Goal: Navigation & Orientation: Understand site structure

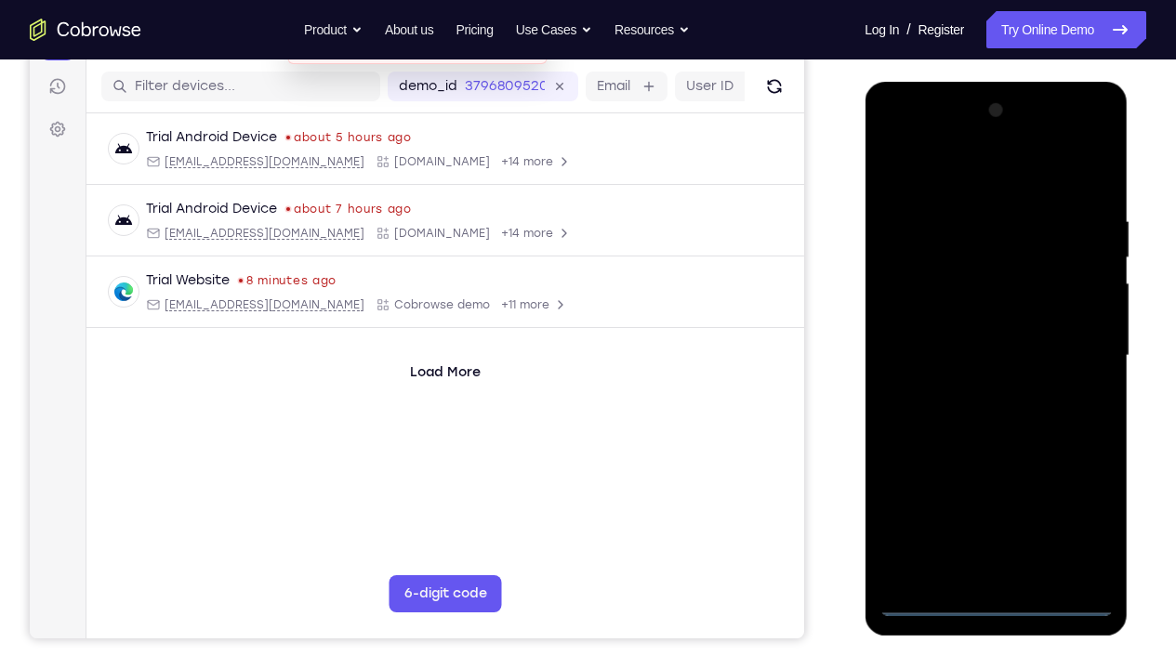
click at [996, 497] on div at bounding box center [996, 356] width 234 height 521
click at [1075, 497] on div at bounding box center [996, 356] width 234 height 521
click at [962, 181] on div at bounding box center [996, 356] width 234 height 521
click at [1070, 349] on div at bounding box center [996, 356] width 234 height 521
click at [974, 393] on div at bounding box center [996, 356] width 234 height 521
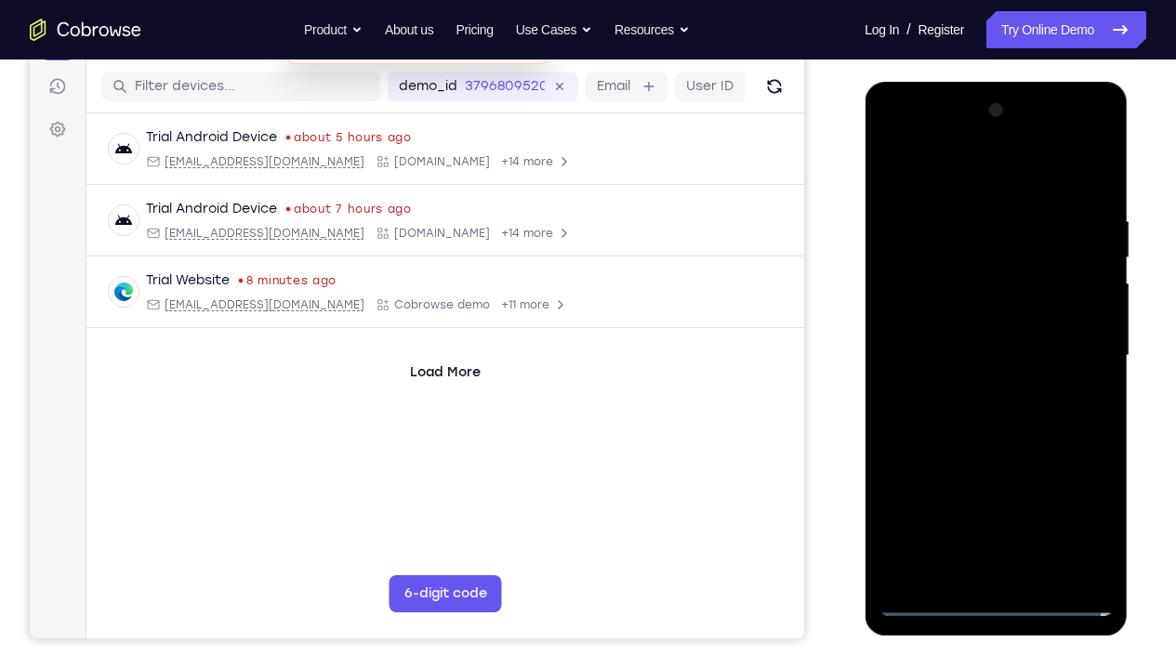
click at [986, 326] on div at bounding box center [996, 356] width 234 height 521
click at [985, 311] on div at bounding box center [996, 356] width 234 height 521
click at [988, 360] on div at bounding box center [996, 356] width 234 height 521
drag, startPoint x: 939, startPoint y: 176, endPoint x: 1134, endPoint y: 195, distance: 196.2
click at [1121, 195] on html "Online web based iOS Simulators and Android Emulators. Run iPhone, iPad, Mobile…" at bounding box center [997, 361] width 265 height 558
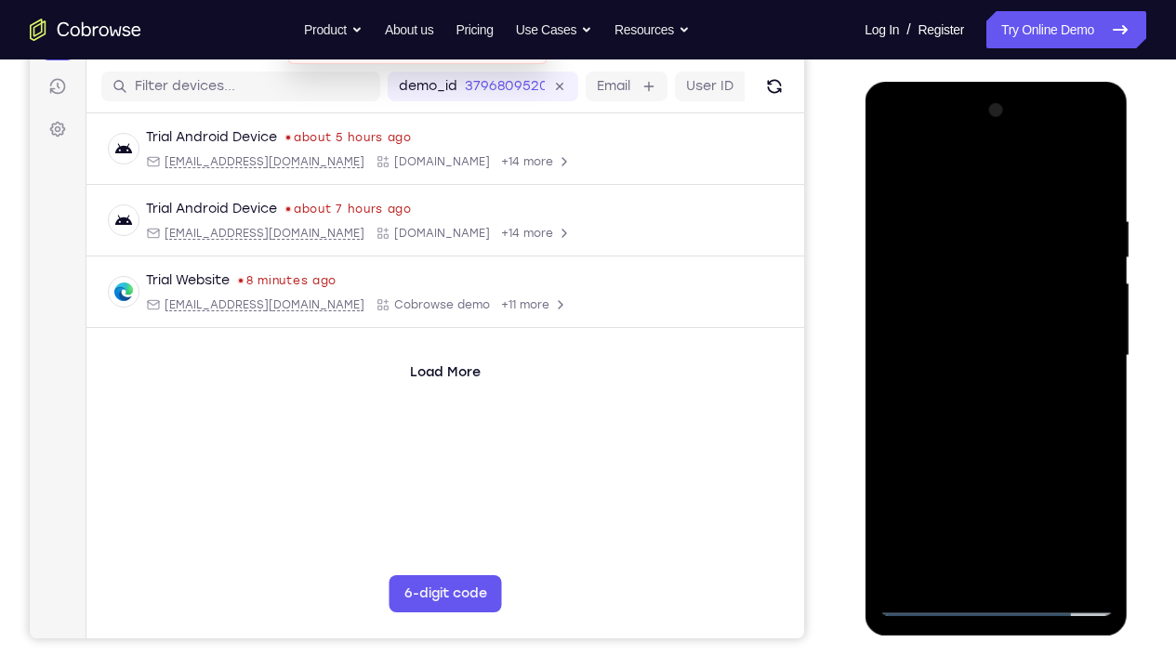
click at [1091, 196] on div at bounding box center [996, 356] width 234 height 521
click at [1102, 497] on div at bounding box center [996, 356] width 234 height 521
click at [1041, 497] on div at bounding box center [996, 356] width 234 height 521
click at [1002, 462] on div at bounding box center [996, 356] width 234 height 521
click at [925, 398] on div at bounding box center [996, 356] width 234 height 521
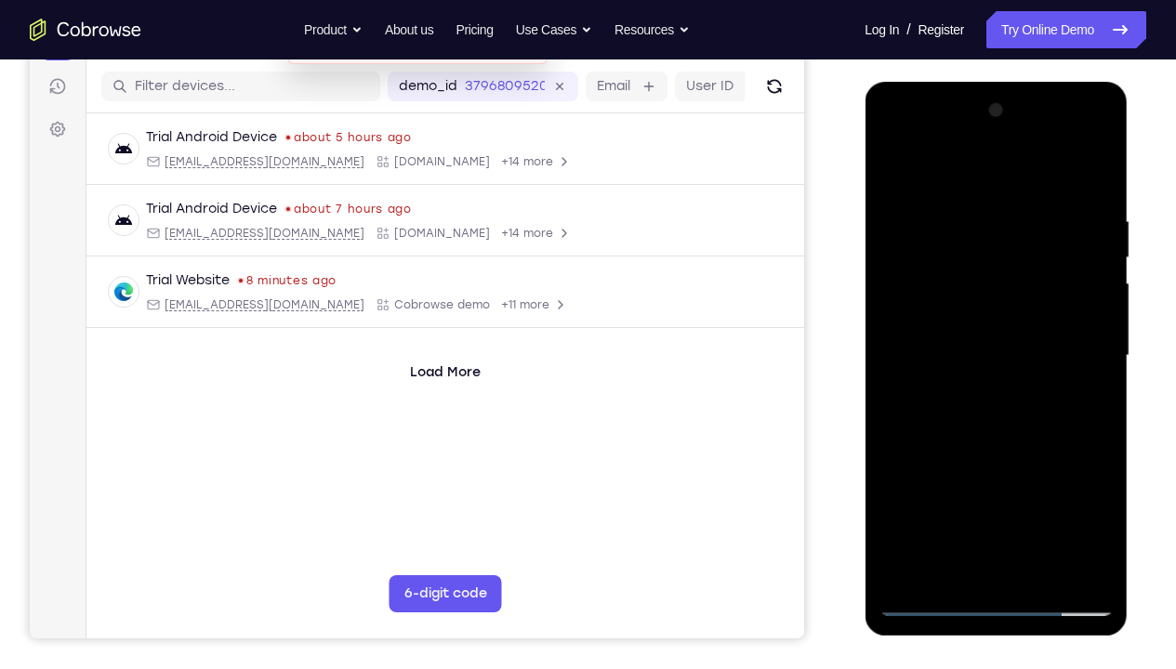
click at [925, 171] on div at bounding box center [996, 356] width 234 height 521
click at [914, 219] on div at bounding box center [996, 356] width 234 height 521
click at [895, 174] on div at bounding box center [996, 356] width 234 height 521
drag, startPoint x: 959, startPoint y: 240, endPoint x: 950, endPoint y: 211, distance: 30.0
click at [950, 211] on div at bounding box center [996, 356] width 234 height 521
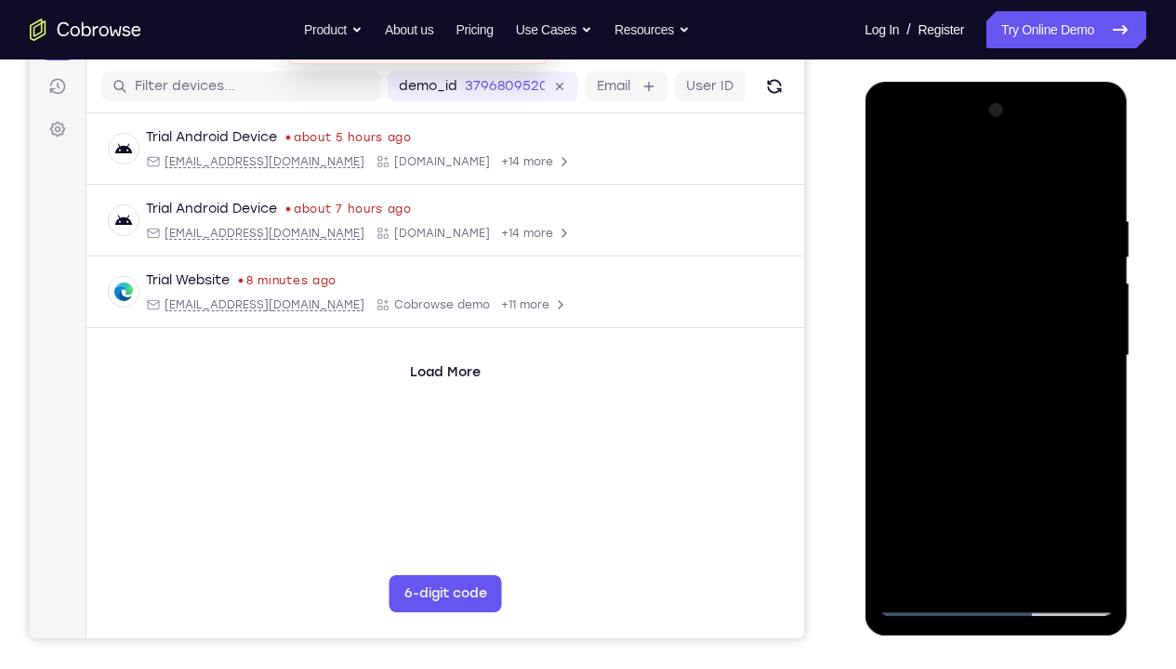
click at [891, 172] on div at bounding box center [996, 356] width 234 height 521
click at [891, 170] on div at bounding box center [996, 356] width 234 height 521
click at [1035, 497] on div at bounding box center [996, 356] width 234 height 521
click at [982, 248] on div at bounding box center [996, 356] width 234 height 521
click at [1033, 457] on div at bounding box center [996, 356] width 234 height 521
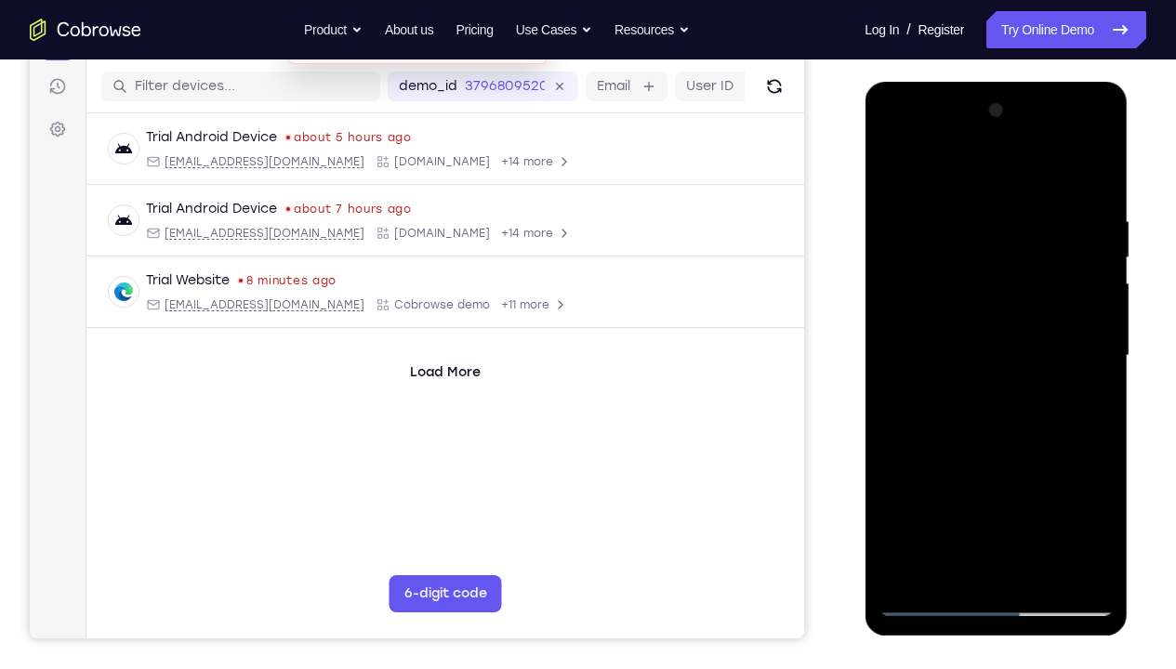
click at [1099, 259] on div at bounding box center [996, 356] width 234 height 521
click at [894, 163] on div at bounding box center [996, 356] width 234 height 521
click at [1045, 497] on div at bounding box center [996, 356] width 234 height 521
click at [948, 343] on div at bounding box center [996, 356] width 234 height 521
click at [977, 497] on div at bounding box center [996, 356] width 234 height 521
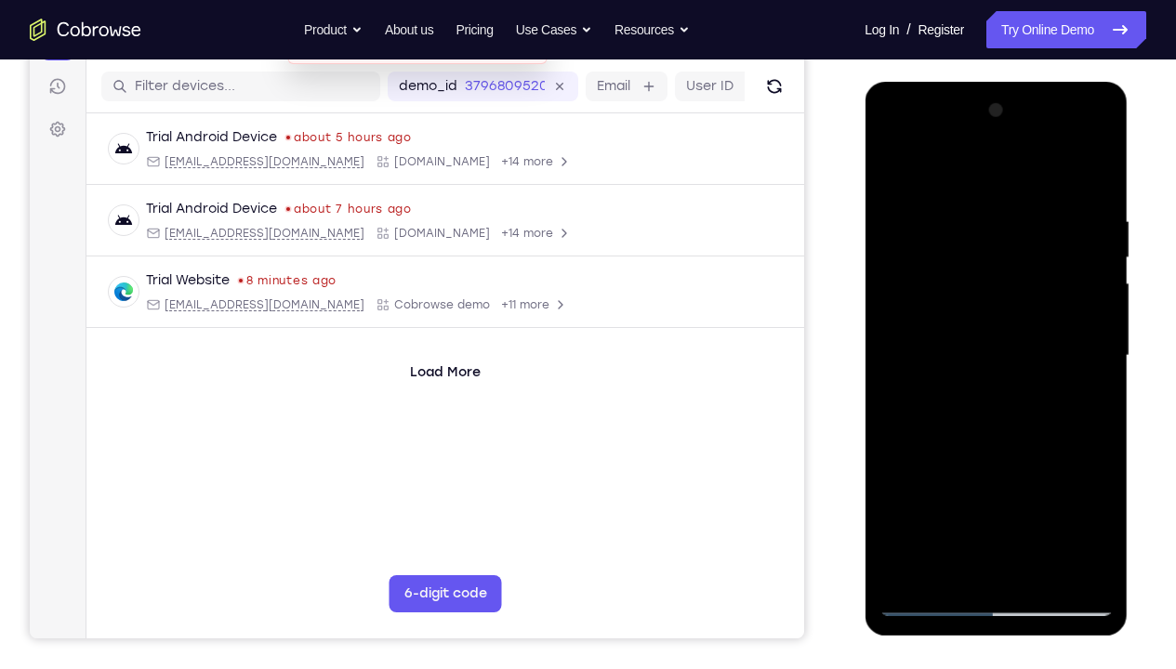
click at [1087, 404] on div at bounding box center [996, 356] width 234 height 521
click at [979, 311] on div at bounding box center [996, 356] width 234 height 521
click at [1080, 473] on div at bounding box center [996, 356] width 234 height 521
click at [1082, 497] on div at bounding box center [996, 356] width 234 height 521
click at [1102, 497] on div at bounding box center [996, 356] width 234 height 521
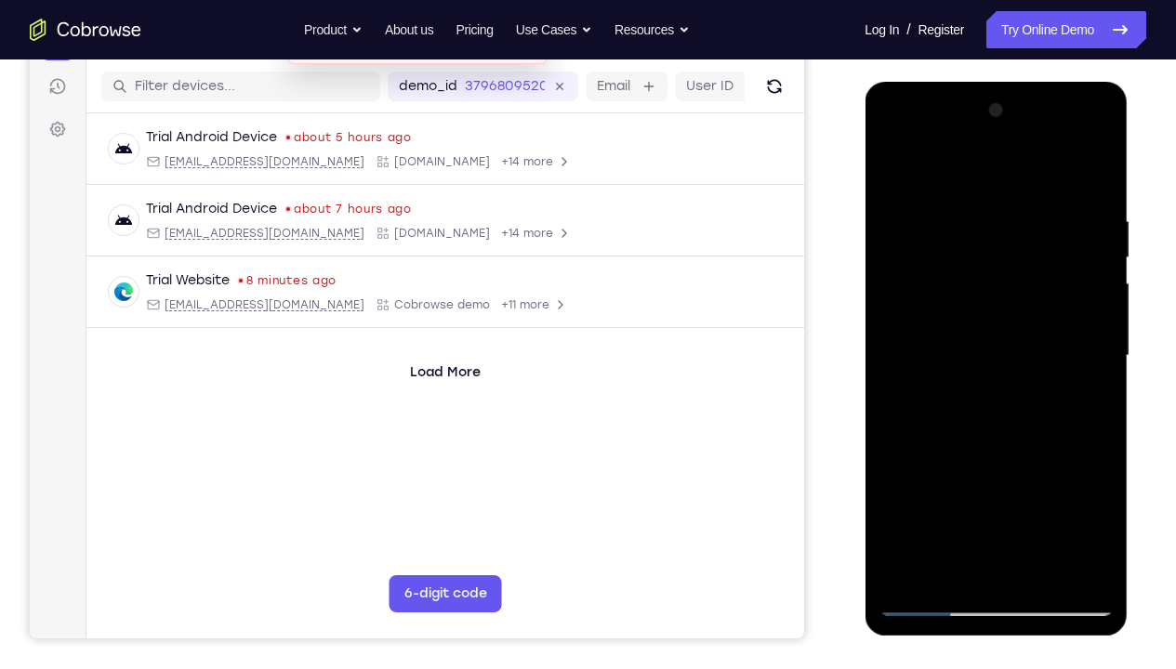
click at [1102, 497] on div at bounding box center [996, 356] width 234 height 521
click at [894, 169] on div at bounding box center [996, 356] width 234 height 521
click at [969, 347] on div at bounding box center [996, 356] width 234 height 521
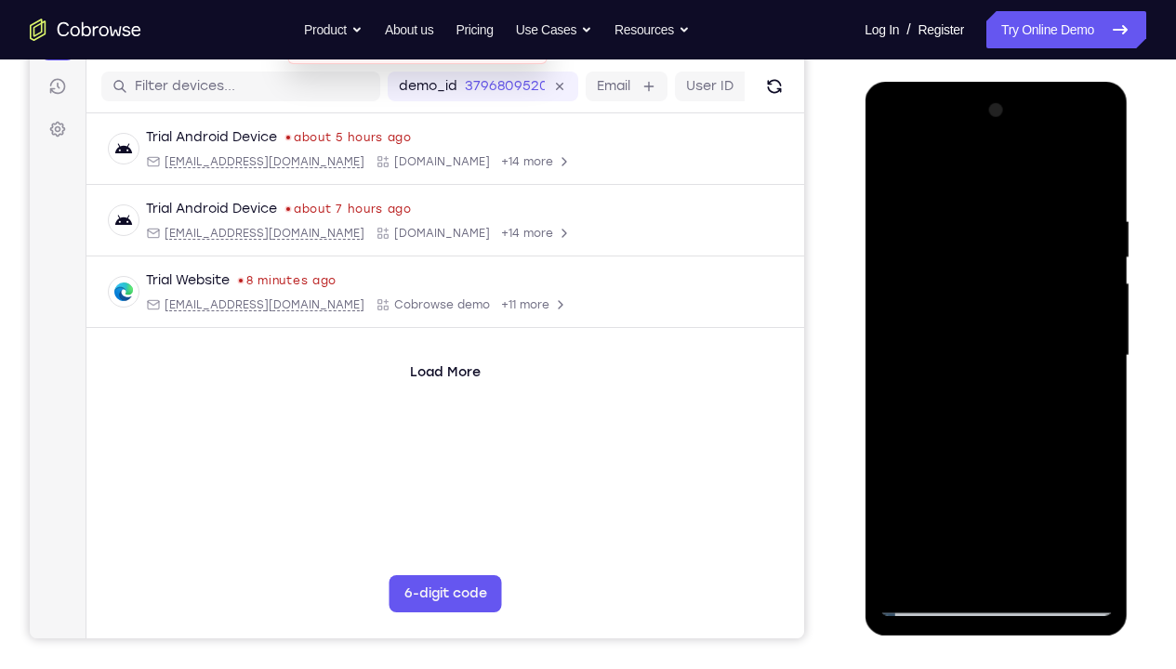
click at [1050, 343] on div at bounding box center [996, 356] width 234 height 521
click at [901, 497] on div at bounding box center [996, 356] width 234 height 521
click at [912, 412] on div at bounding box center [996, 356] width 234 height 521
click at [921, 440] on div at bounding box center [996, 356] width 234 height 521
click at [951, 497] on div at bounding box center [996, 356] width 234 height 521
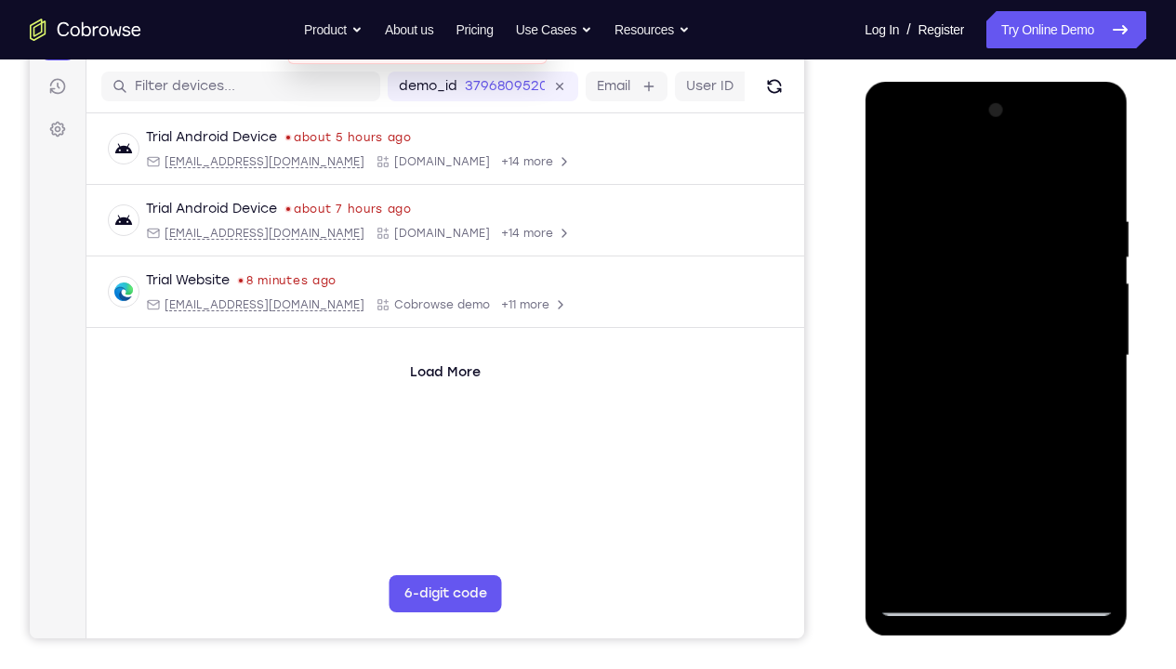
click at [1046, 467] on div at bounding box center [996, 356] width 234 height 521
click at [1095, 384] on div at bounding box center [996, 356] width 234 height 521
click at [885, 174] on div at bounding box center [996, 356] width 234 height 521
